Goal: Find contact information: Find contact information

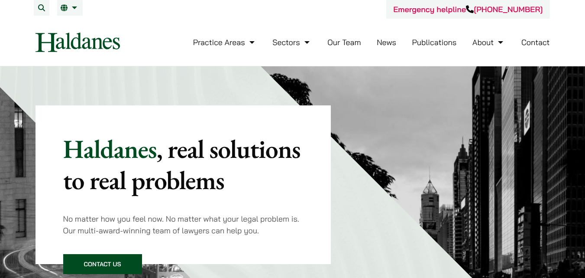
click at [529, 40] on link "Contact" at bounding box center [535, 42] width 29 height 10
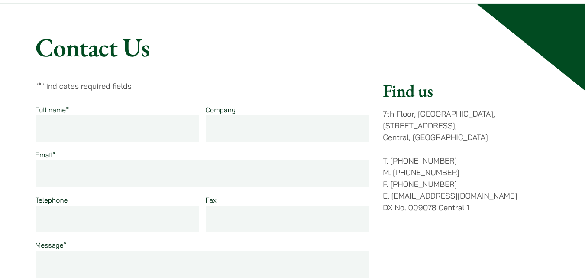
scroll to position [98, 0]
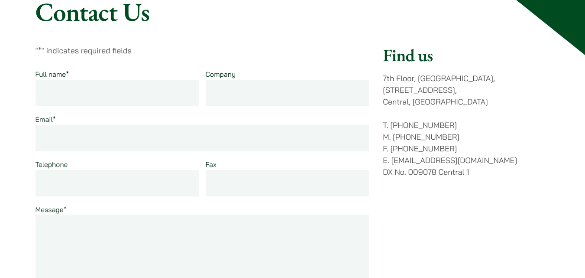
drag, startPoint x: 412, startPoint y: 112, endPoint x: 448, endPoint y: 113, distance: 35.5
click at [448, 119] on p "T. (852) 2868 1234 M. (852) 9763 5524 F. (852) 2845 1637 E. enquiries@haldanes.…" at bounding box center [466, 148] width 167 height 58
copy p "2868 1234"
